Goal: Transaction & Acquisition: Purchase product/service

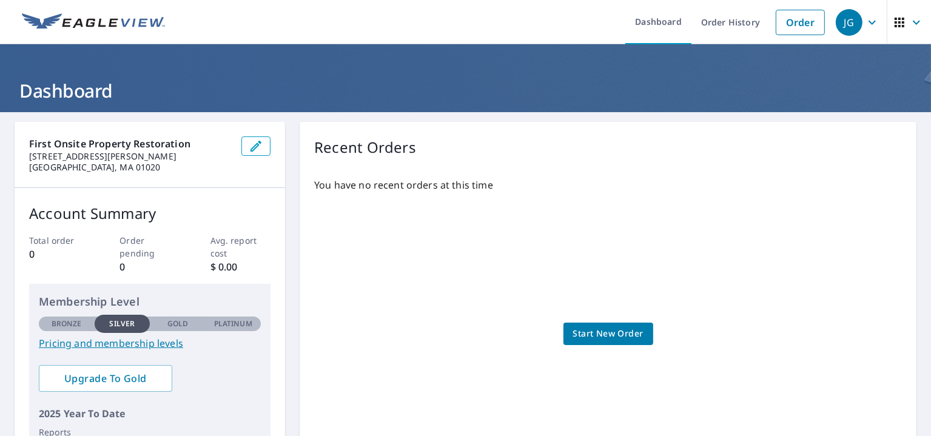
click at [599, 332] on span "Start New Order" at bounding box center [608, 333] width 70 height 15
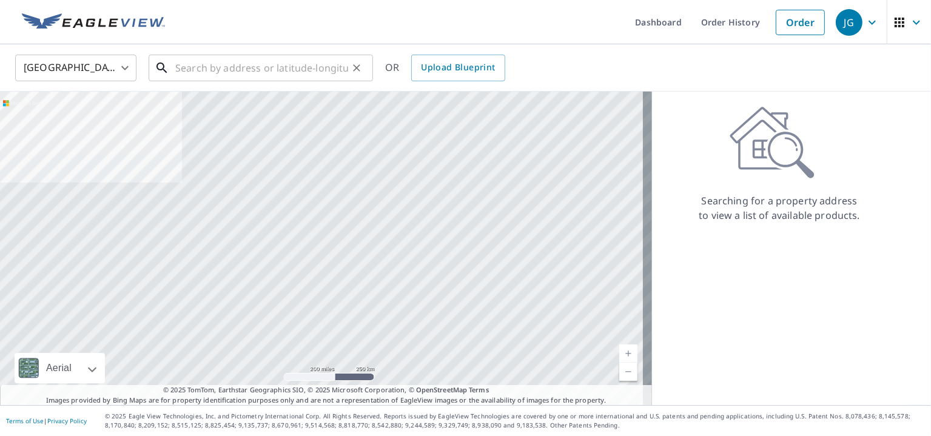
click at [296, 70] on input "text" at bounding box center [261, 68] width 173 height 34
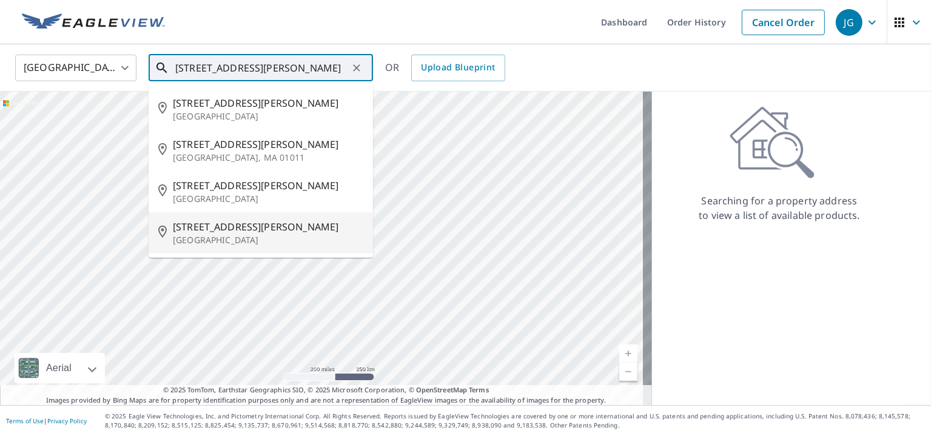
click at [240, 221] on span "[STREET_ADDRESS][PERSON_NAME]" at bounding box center [268, 226] width 190 height 15
type input "[STREET_ADDRESS][PERSON_NAME]"
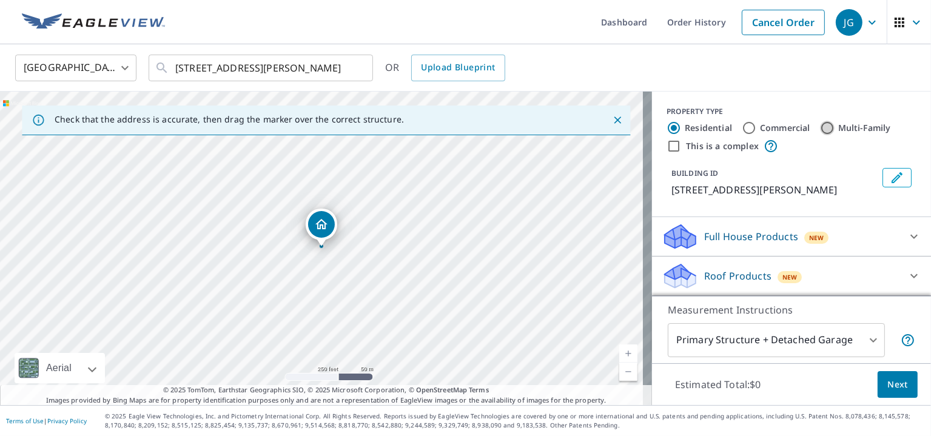
click at [820, 130] on input "Multi-Family" at bounding box center [827, 128] width 15 height 15
radio input "true"
type input "2"
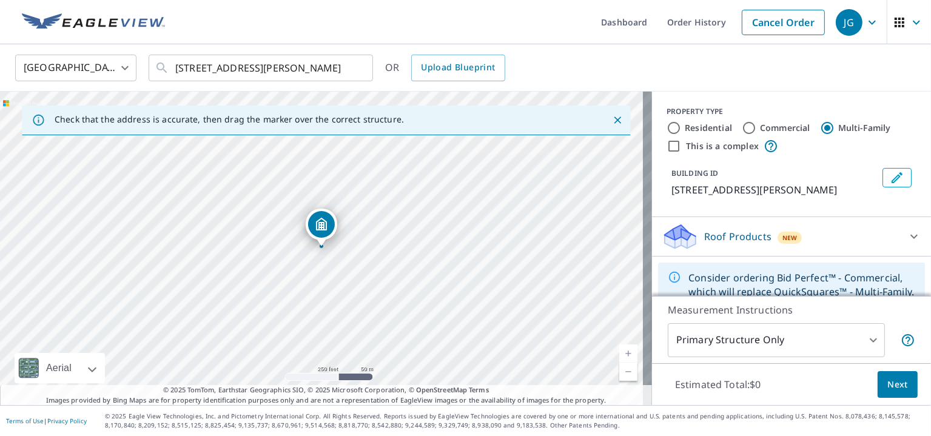
click at [806, 242] on div "Roof Products New" at bounding box center [781, 237] width 238 height 28
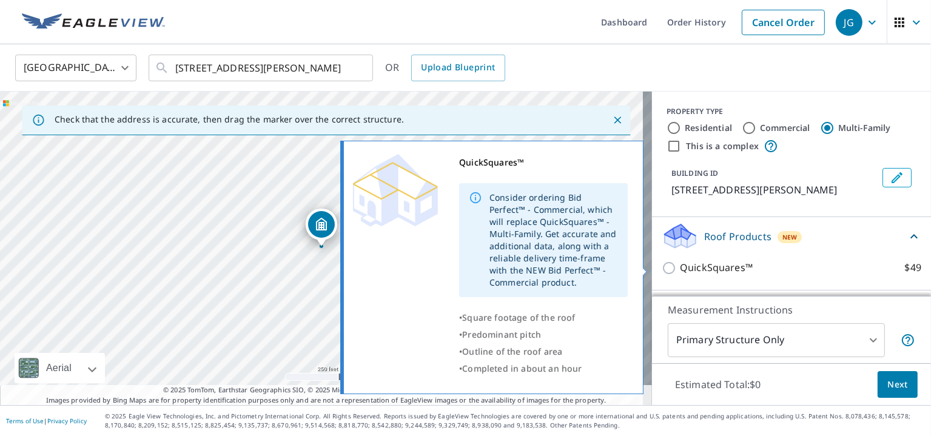
click at [698, 269] on p "QuickSquares™" at bounding box center [716, 267] width 73 height 15
click at [680, 269] on input "QuickSquares™ $49" at bounding box center [671, 268] width 18 height 15
checkbox input "true"
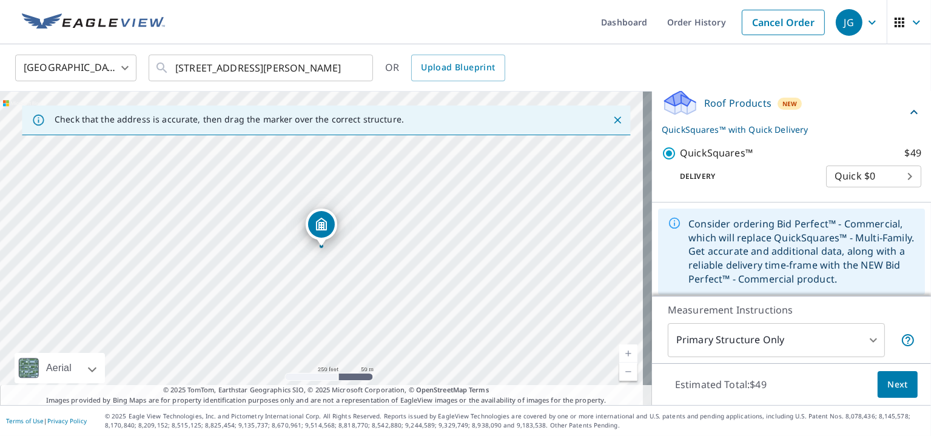
scroll to position [138, 0]
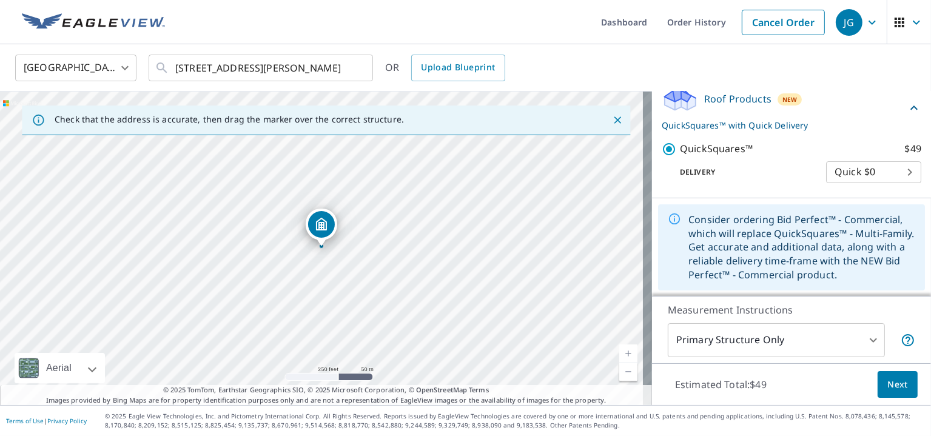
click at [886, 174] on body "JG JG Dashboard Order History Cancel Order JG [GEOGRAPHIC_DATA] [GEOGRAPHIC_DAT…" at bounding box center [465, 218] width 931 height 436
click at [886, 174] on li "Quick $0" at bounding box center [855, 172] width 95 height 22
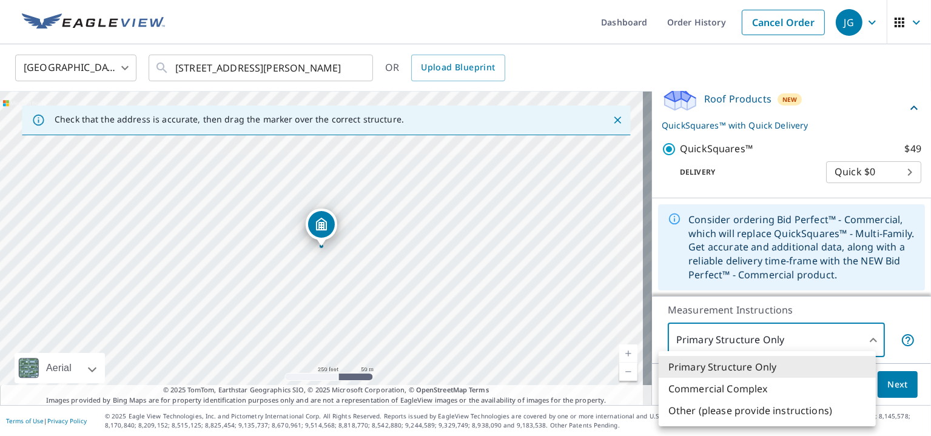
click at [863, 340] on body "JG JG Dashboard Order History Cancel Order JG [GEOGRAPHIC_DATA] [GEOGRAPHIC_DAT…" at bounding box center [465, 218] width 931 height 436
click at [863, 340] on div at bounding box center [465, 218] width 931 height 436
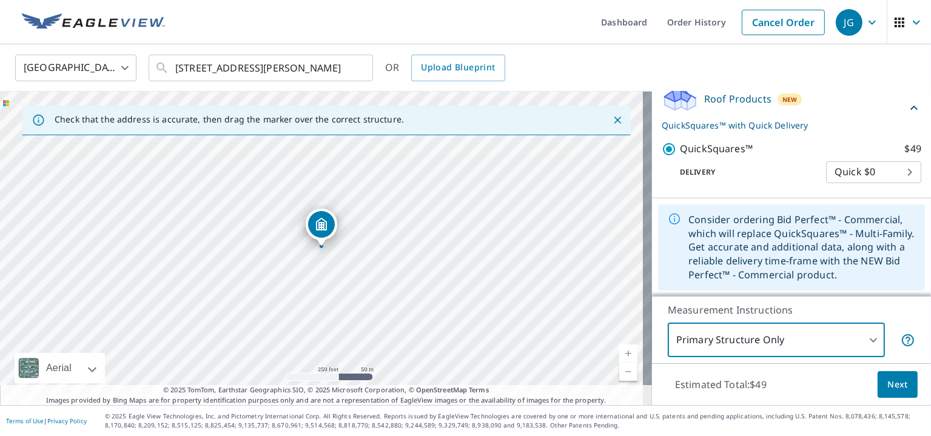
click at [877, 375] on button "Next" at bounding box center [897, 384] width 40 height 27
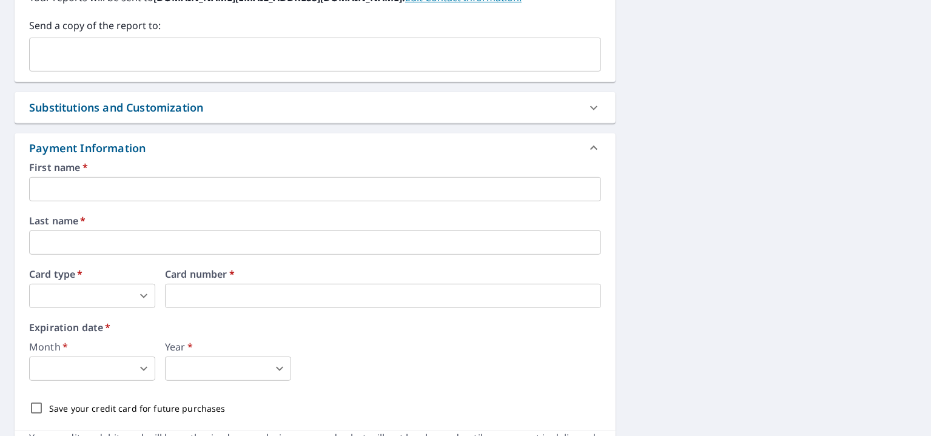
scroll to position [546, 0]
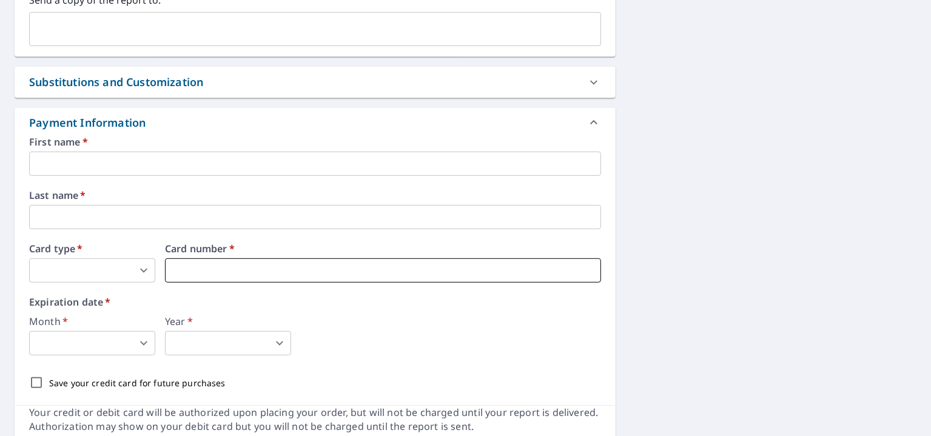
type input "3"
click at [148, 341] on body "JG JG Dashboard Order History Cancel Order JG Dashboard / Finalize Order Finali…" at bounding box center [465, 218] width 931 height 436
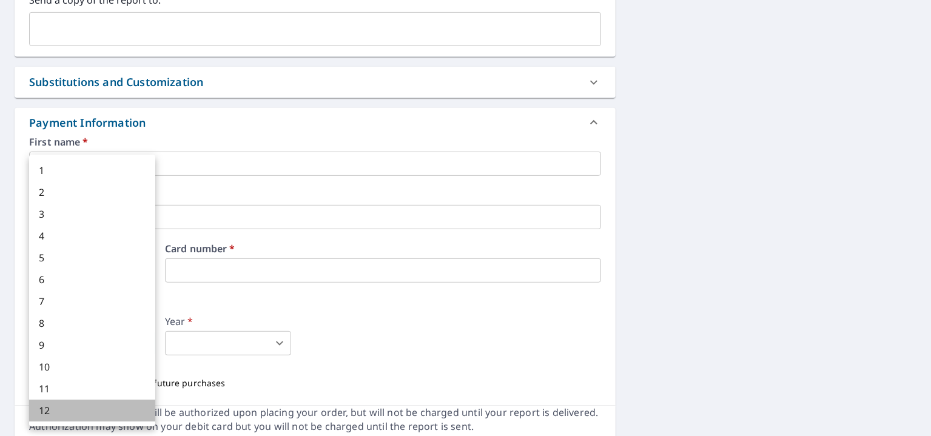
click at [65, 409] on li "12" at bounding box center [92, 411] width 126 height 22
type input "12"
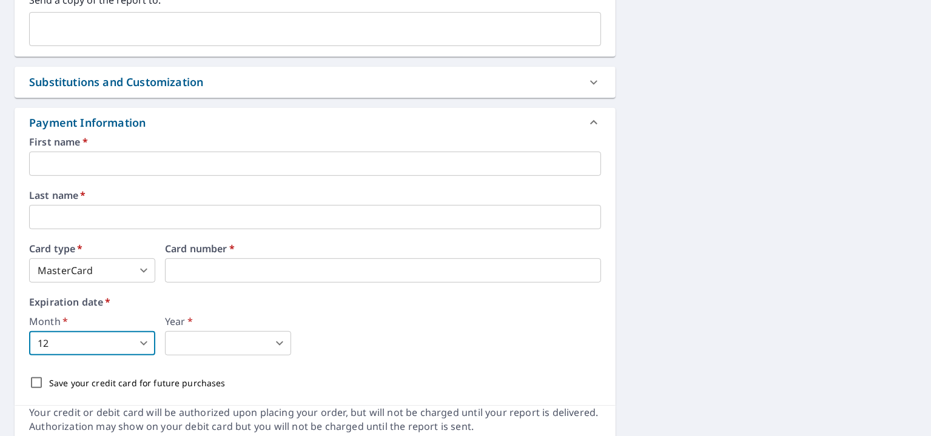
click at [216, 346] on body "JG JG Dashboard Order History Cancel Order JG Dashboard / Finalize Order Finali…" at bounding box center [465, 218] width 931 height 436
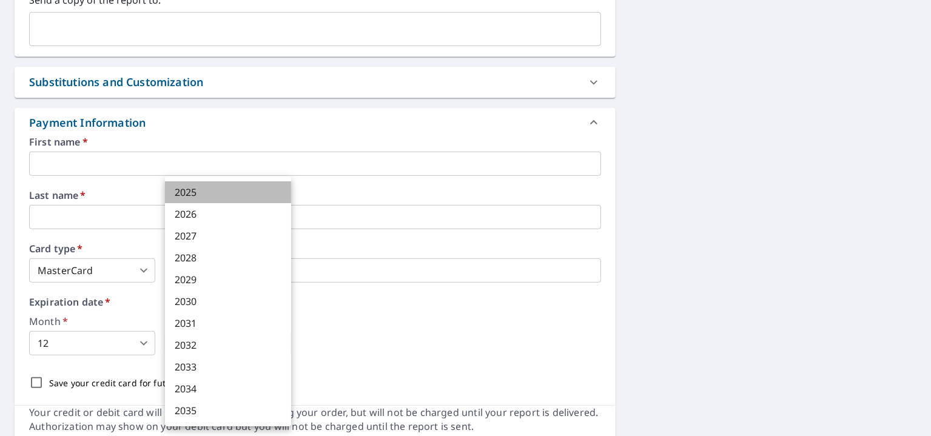
click at [209, 195] on li "2025" at bounding box center [228, 192] width 126 height 22
type input "2025"
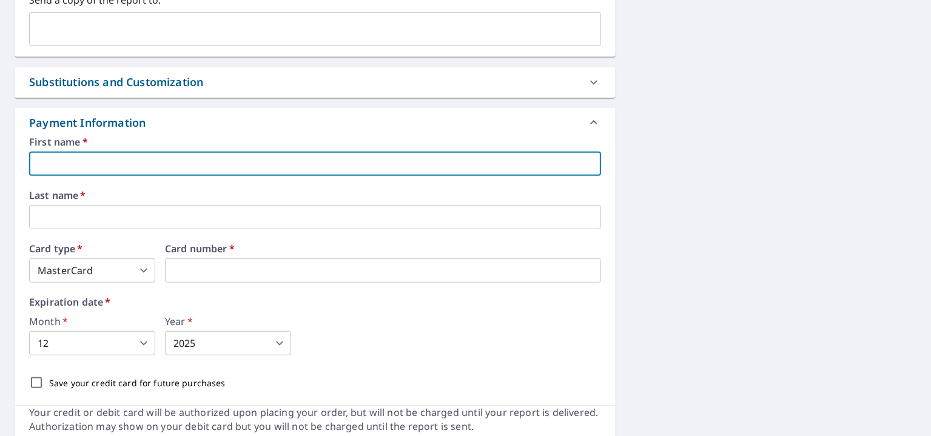
click at [209, 155] on input "text" at bounding box center [315, 164] width 572 height 24
type input "[PERSON_NAME]"
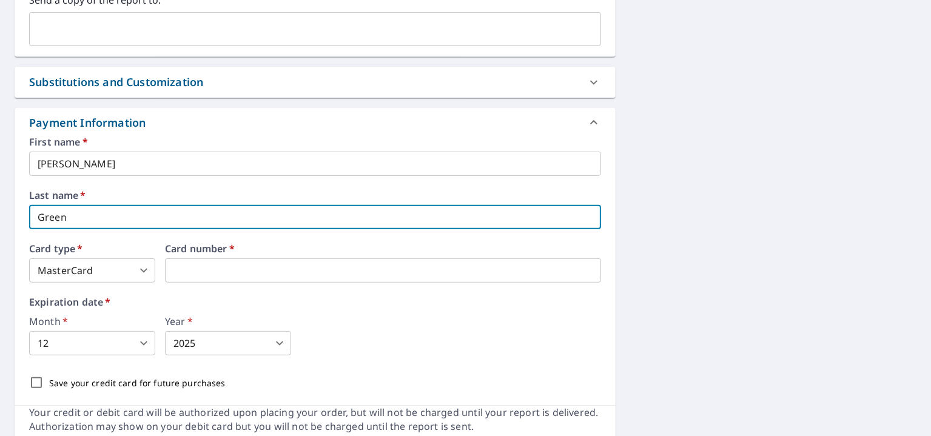
type input "Green"
click at [434, 313] on div "Expiration date   * Month   * 12 12 ​ Year   * 2025 2025 ​" at bounding box center [315, 326] width 572 height 58
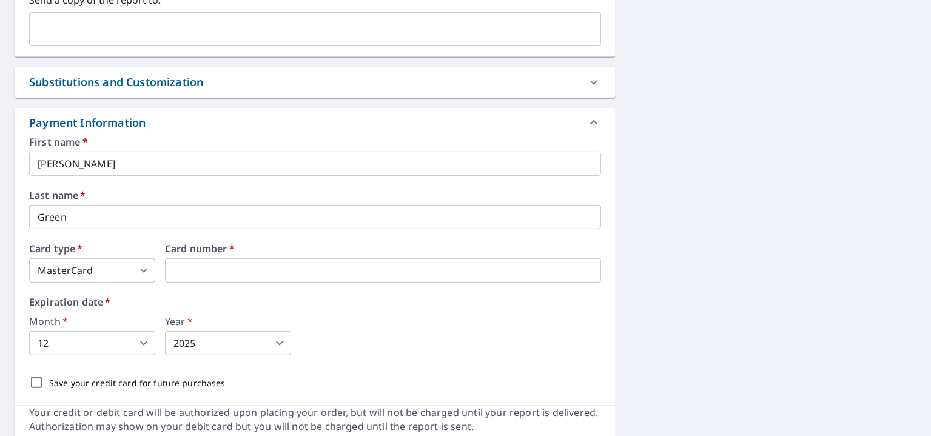
scroll to position [593, 0]
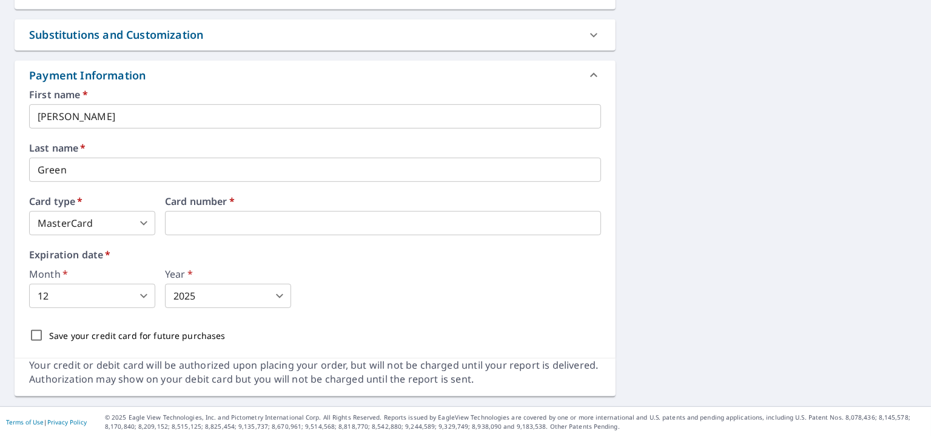
click at [33, 334] on input "Save your credit card for future purchases" at bounding box center [36, 335] width 25 height 25
checkbox input "true"
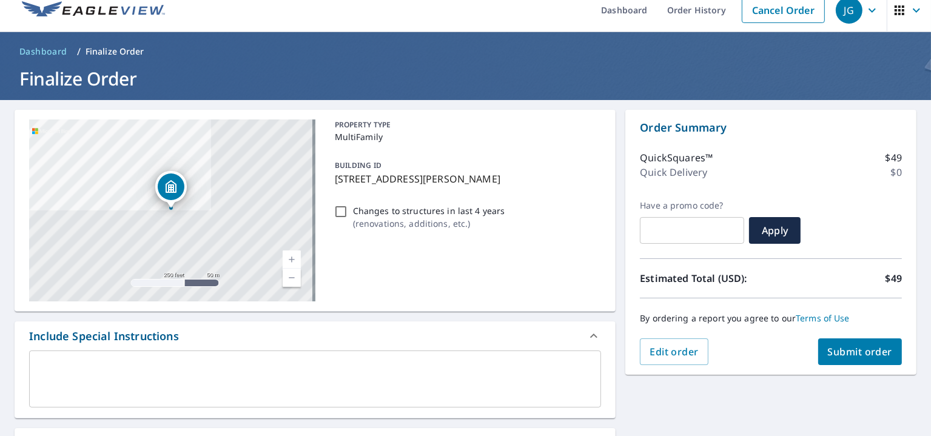
scroll to position [0, 0]
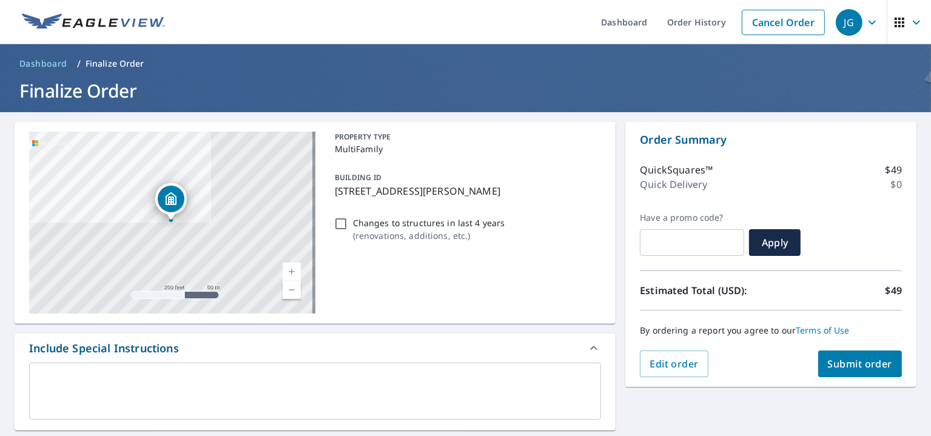
click at [846, 367] on span "Submit order" at bounding box center [860, 363] width 65 height 13
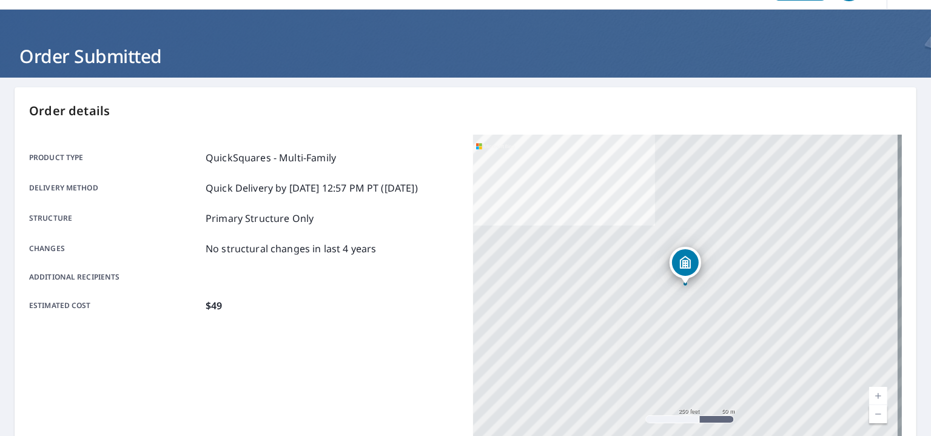
scroll to position [276, 0]
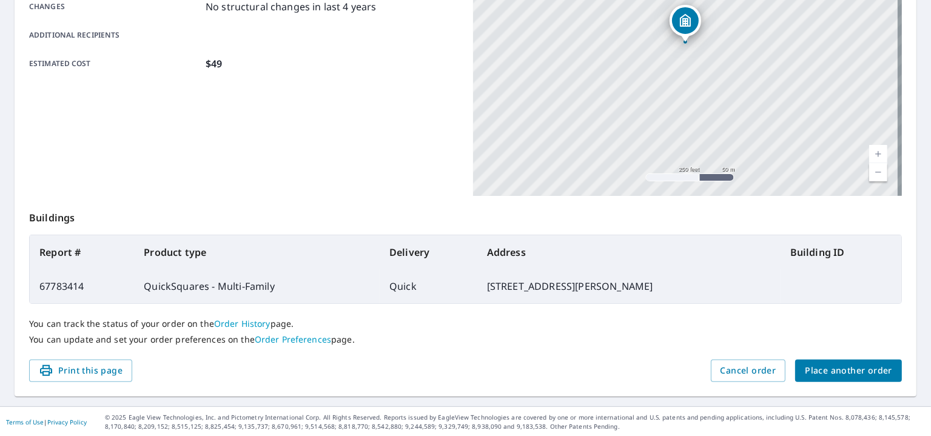
drag, startPoint x: 97, startPoint y: 368, endPoint x: 622, endPoint y: 310, distance: 528.2
click at [97, 368] on span "Print this page" at bounding box center [81, 370] width 84 height 15
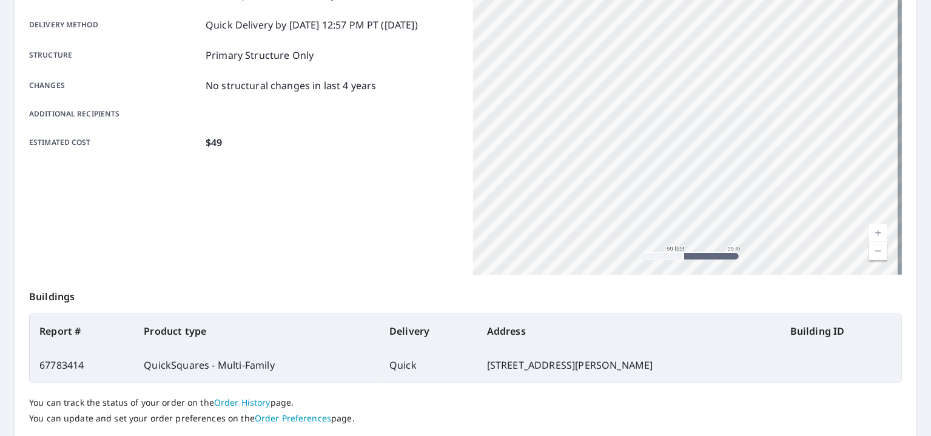
scroll to position [0, 0]
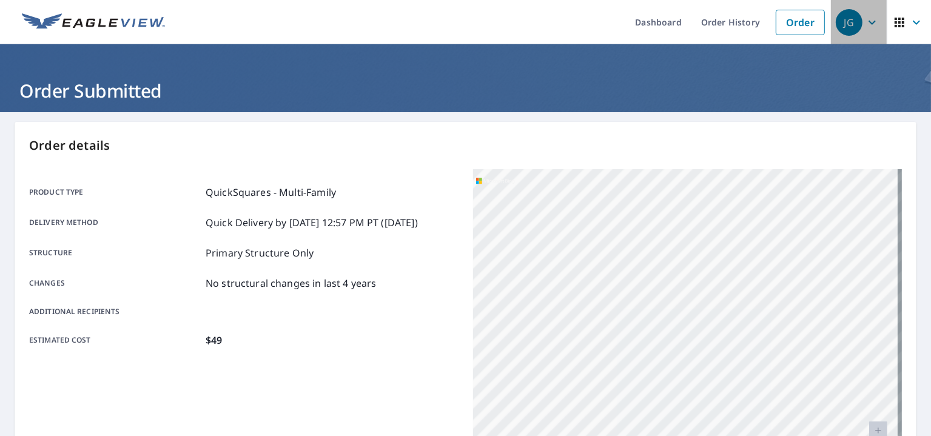
click at [865, 21] on icon "button" at bounding box center [872, 22] width 15 height 15
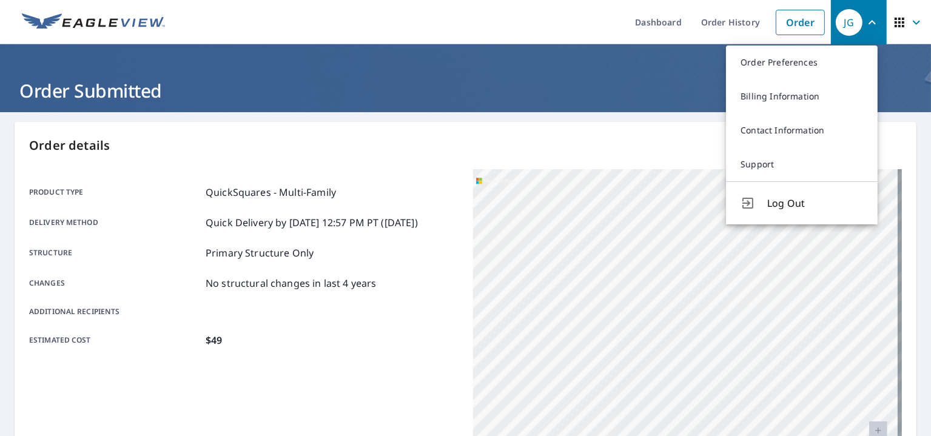
click at [897, 139] on div "Order details Product type QuickSquares - Multi-Family Delivery method Quick De…" at bounding box center [466, 397] width 902 height 551
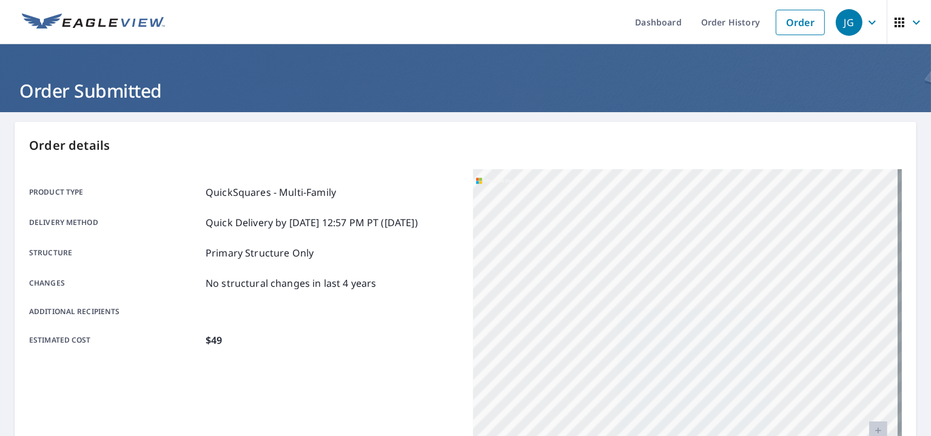
click at [909, 22] on icon "button" at bounding box center [916, 22] width 15 height 15
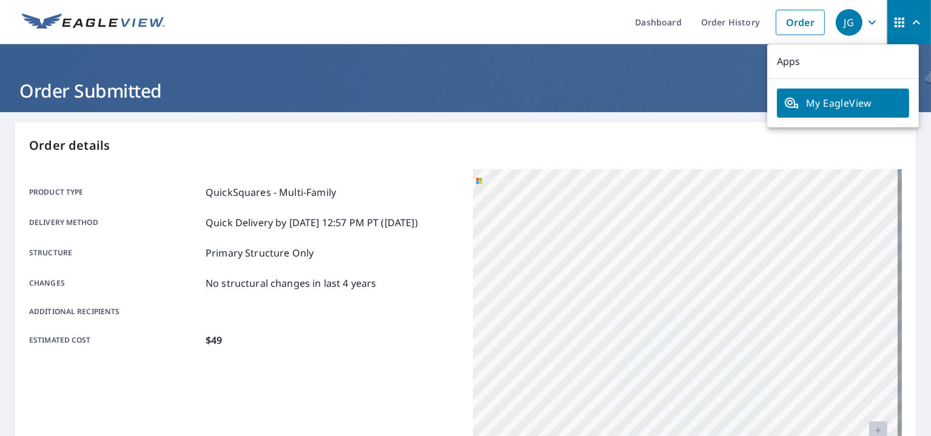
click at [856, 107] on span "My EagleView" at bounding box center [843, 103] width 118 height 15
